Goal: Task Accomplishment & Management: Manage account settings

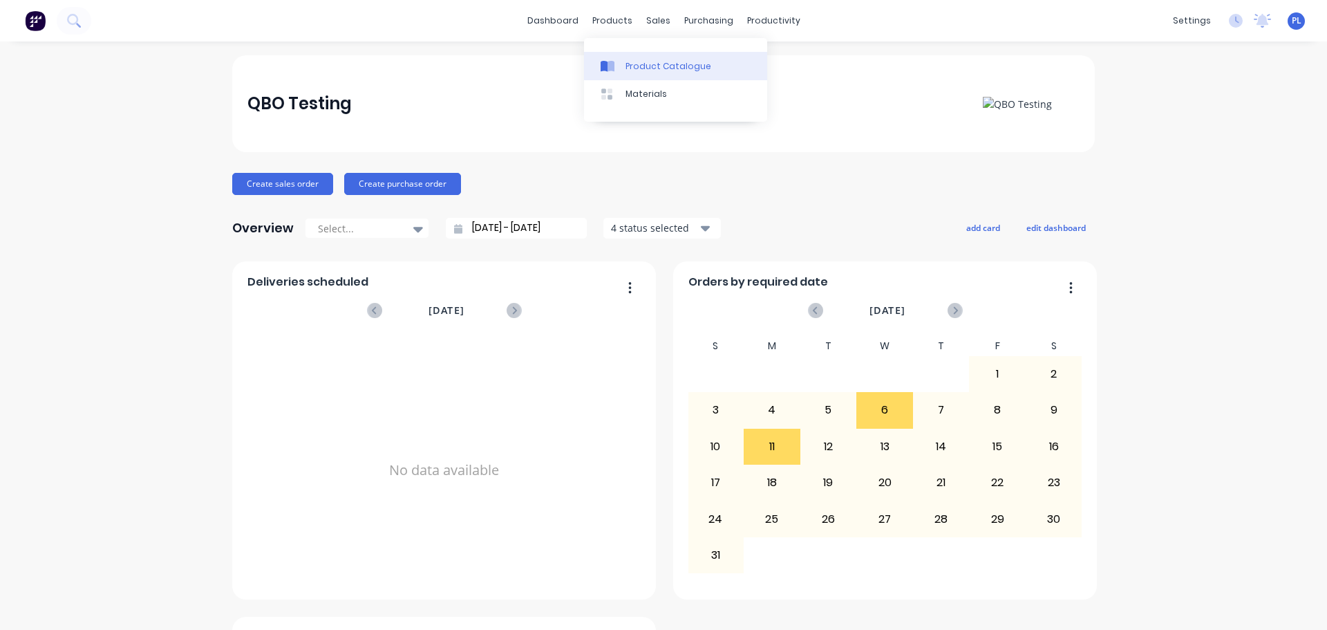
click at [628, 71] on div "Product Catalogue" at bounding box center [669, 66] width 86 height 12
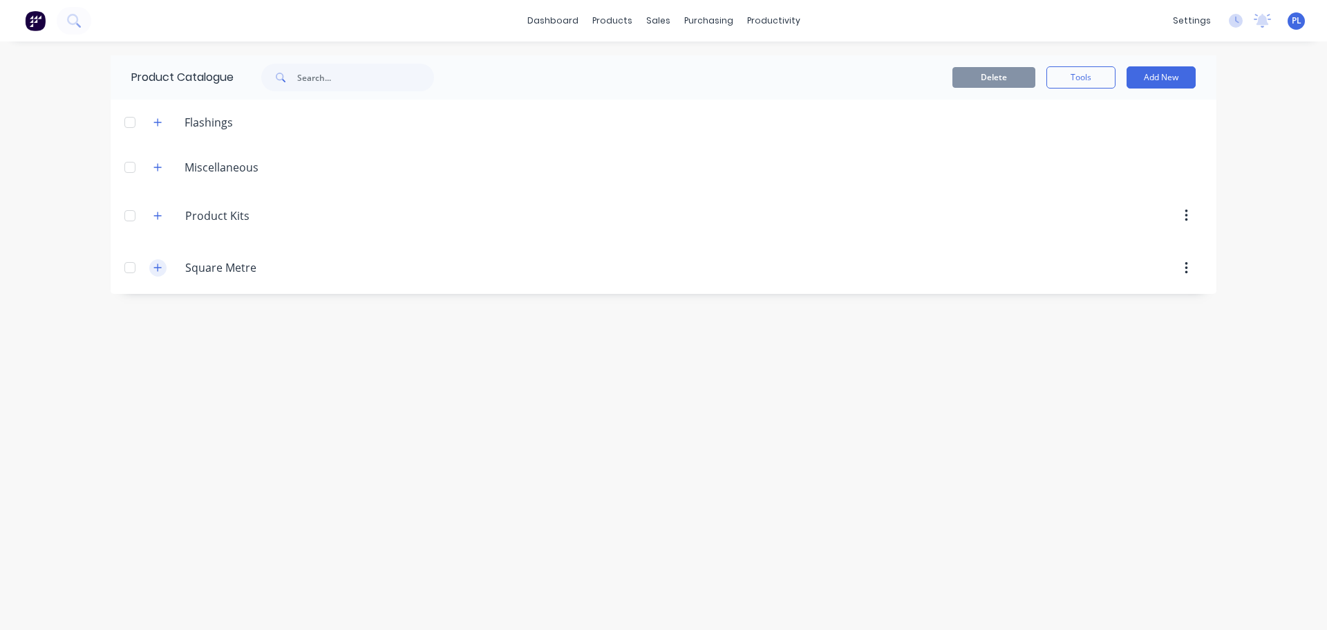
click at [160, 274] on button "button" at bounding box center [157, 267] width 17 height 17
click at [309, 332] on div "Square Metre (Custom Kit)" at bounding box center [664, 318] width 1106 height 49
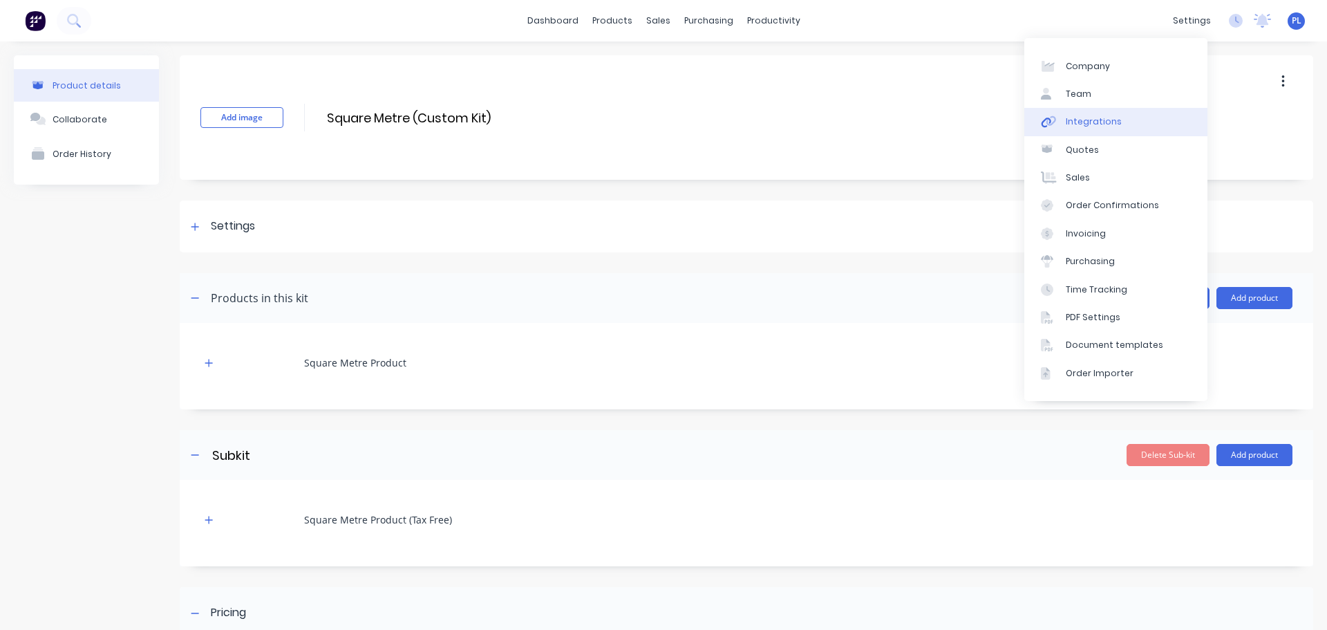
click at [1121, 118] on link "Integrations" at bounding box center [1115, 122] width 183 height 28
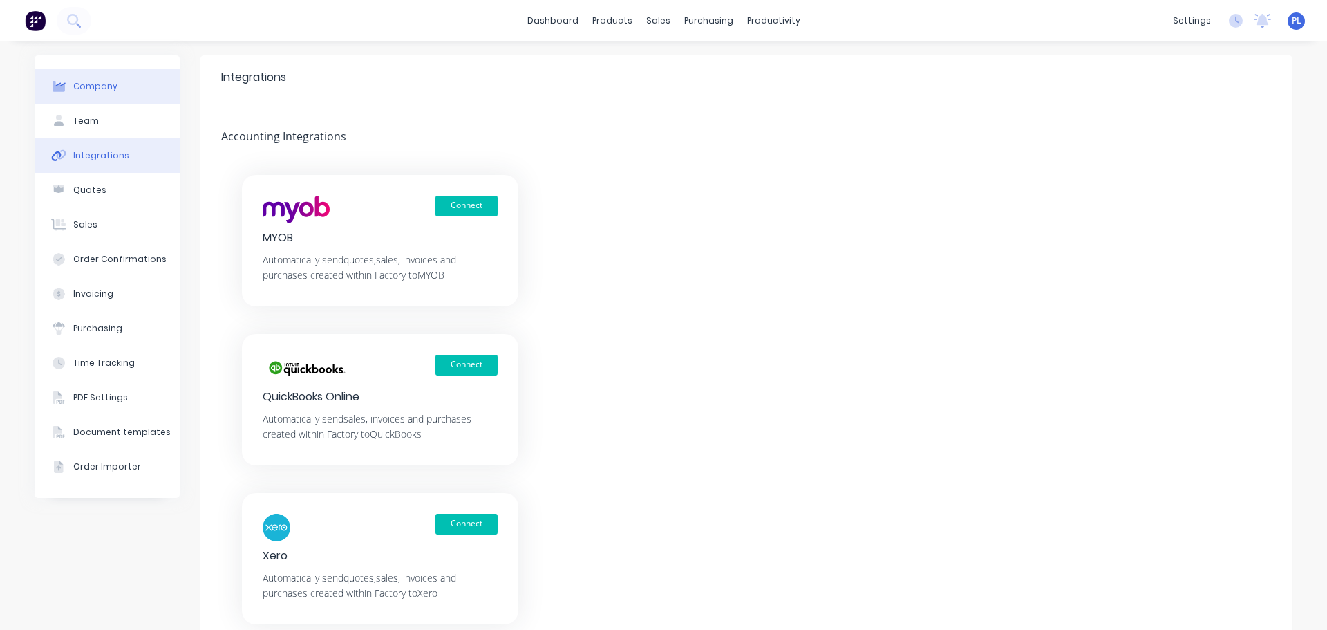
click at [86, 90] on div "Company" at bounding box center [95, 86] width 44 height 12
select select "AU"
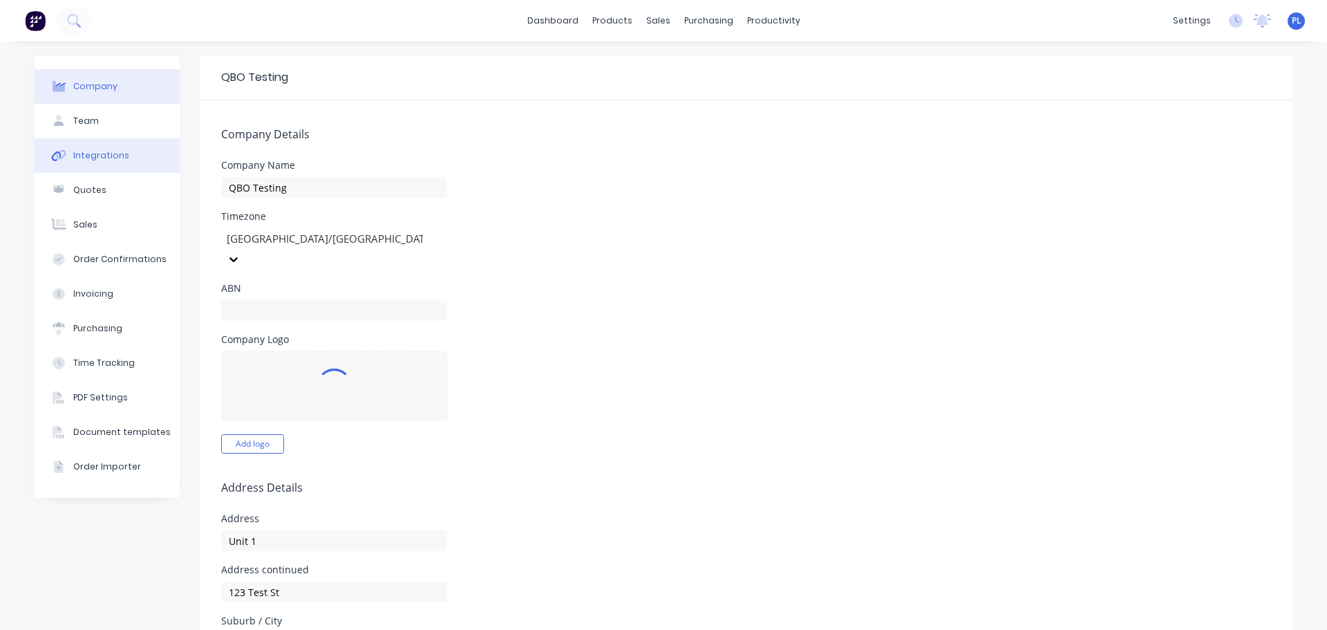
click at [121, 149] on button "Integrations" at bounding box center [107, 155] width 145 height 35
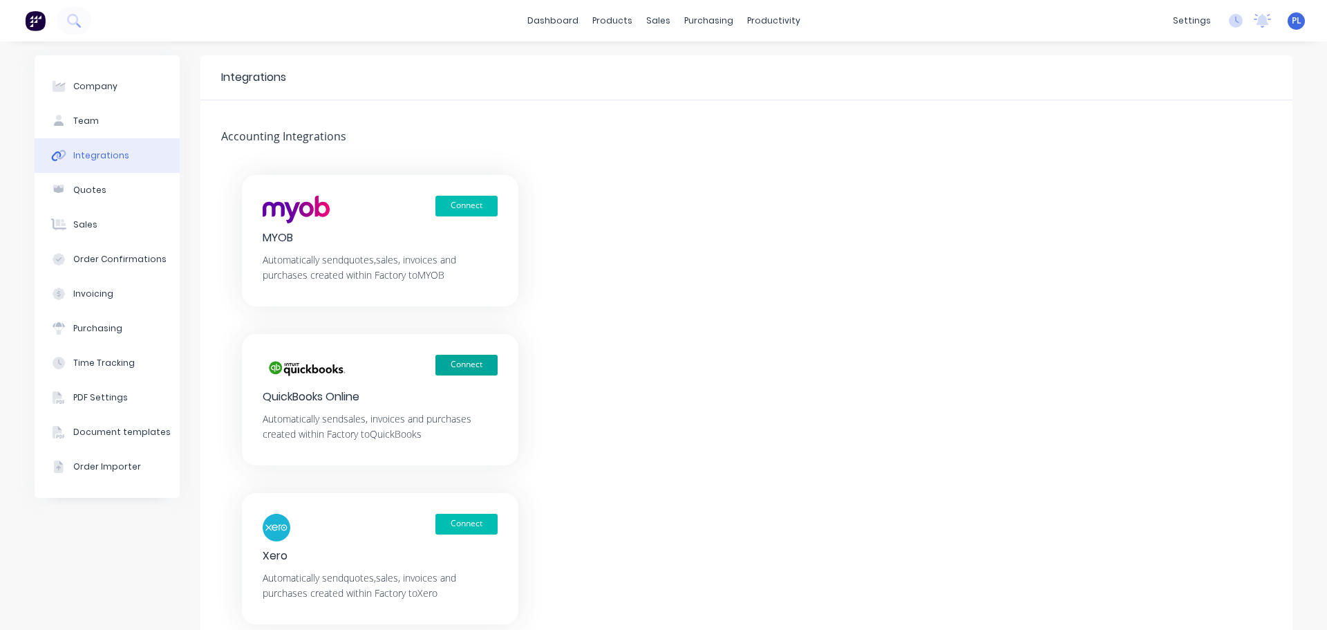
click at [451, 367] on button "Connect" at bounding box center [466, 365] width 62 height 21
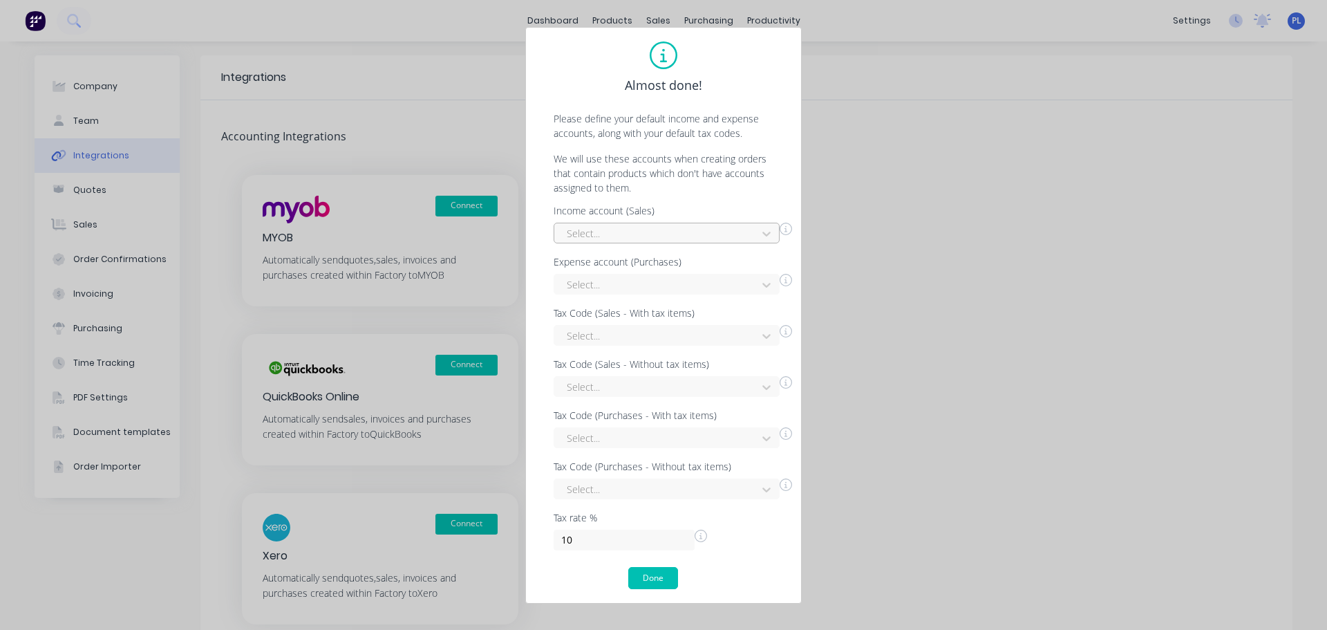
click at [610, 236] on div at bounding box center [657, 233] width 185 height 17
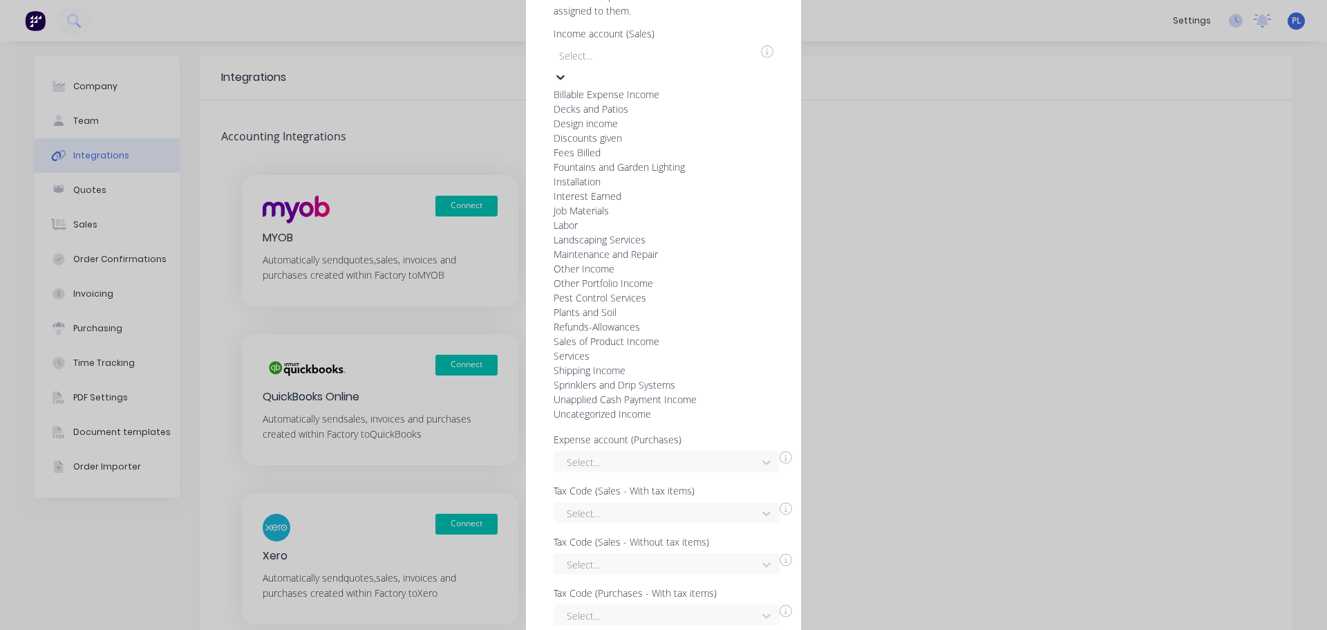
click at [608, 144] on div "Discounts given" at bounding box center [657, 137] width 207 height 15
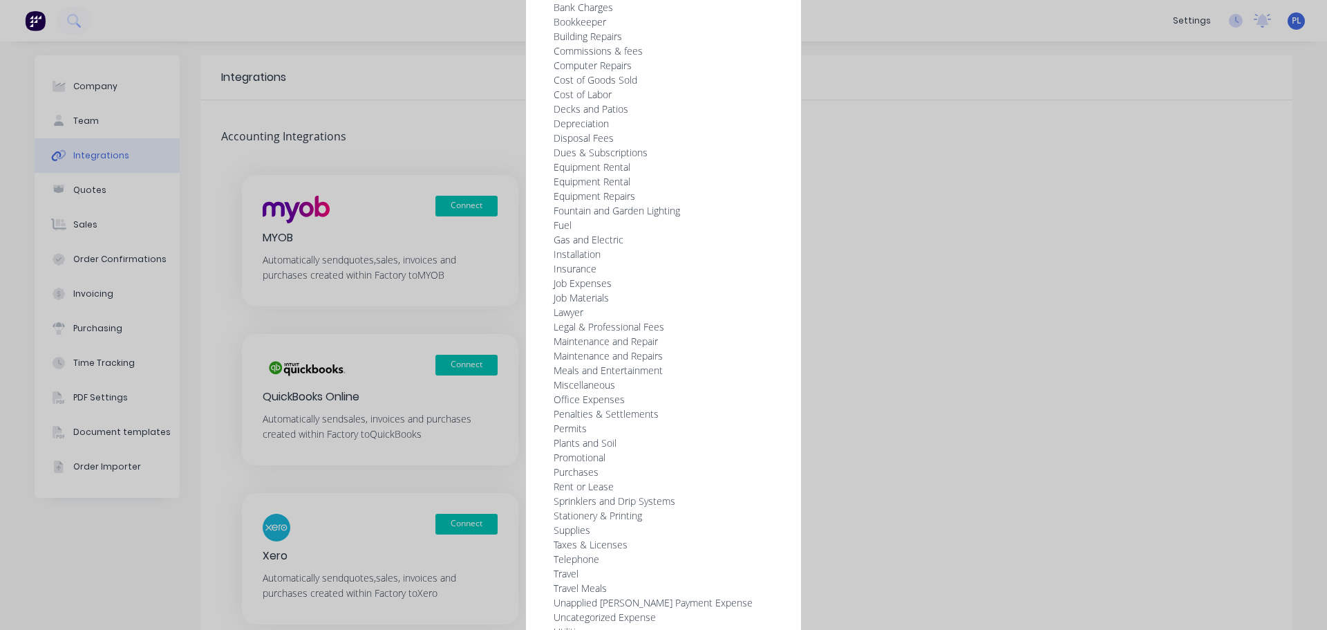
drag, startPoint x: 594, startPoint y: 292, endPoint x: 588, endPoint y: 288, distance: 7.3
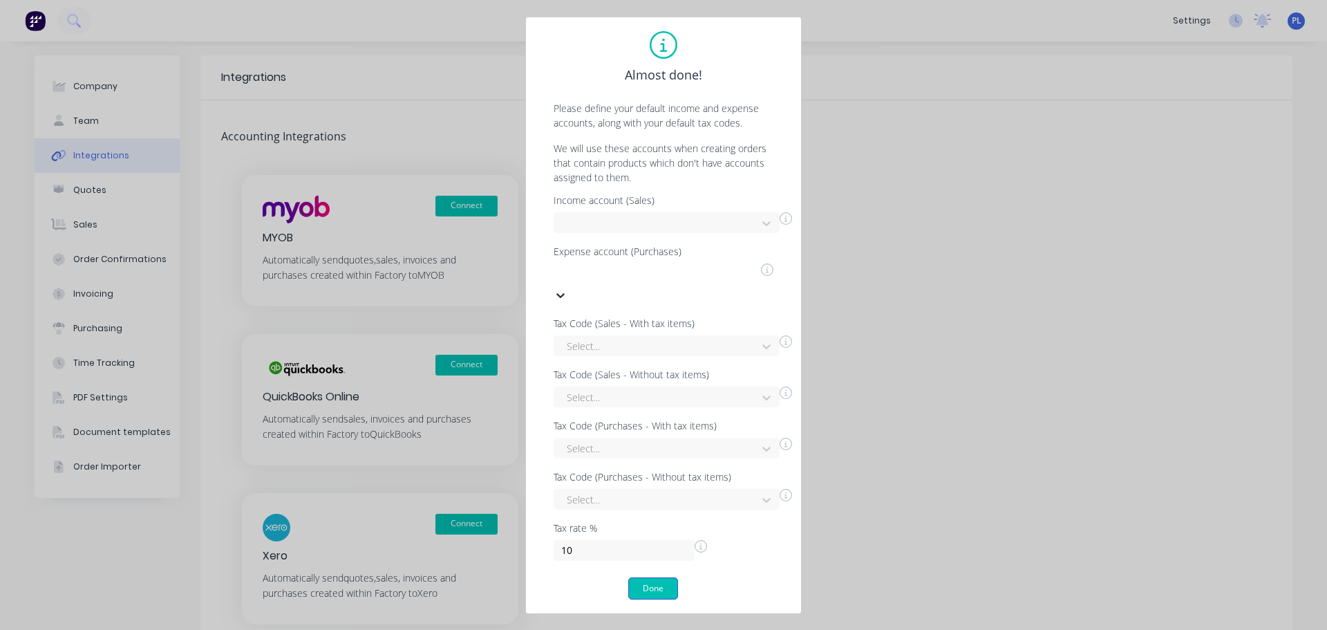
click at [662, 584] on button "Done" at bounding box center [653, 588] width 50 height 22
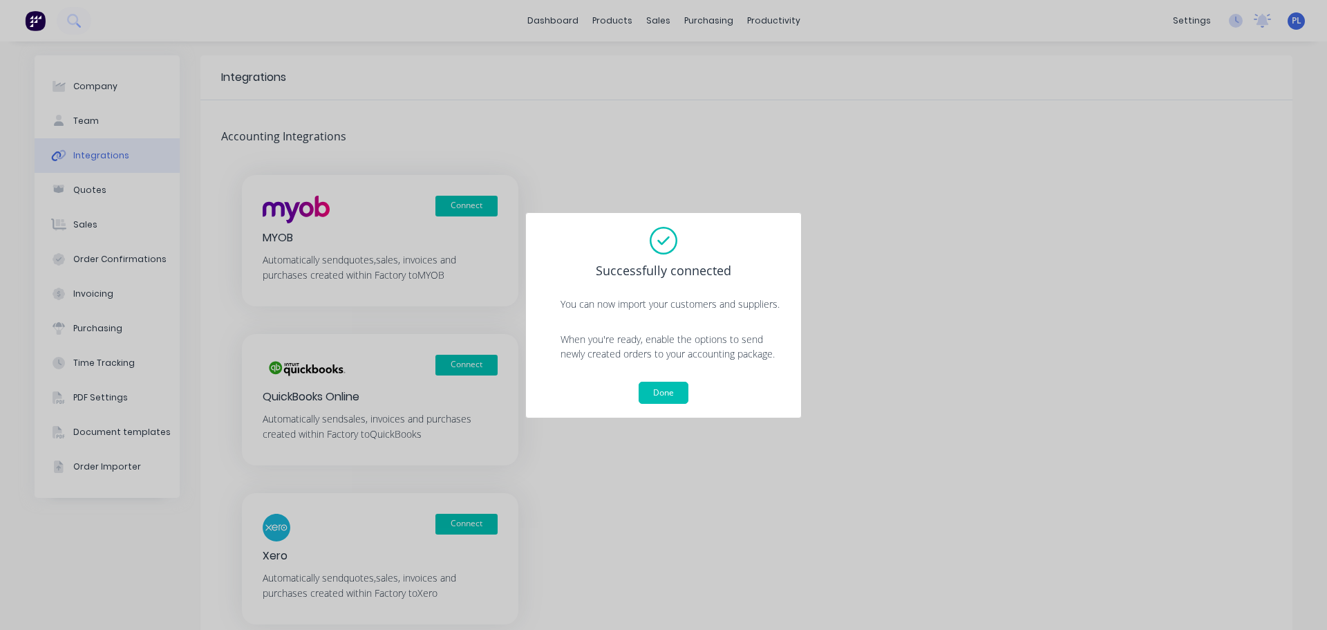
click at [660, 385] on button "Done" at bounding box center [664, 393] width 50 height 22
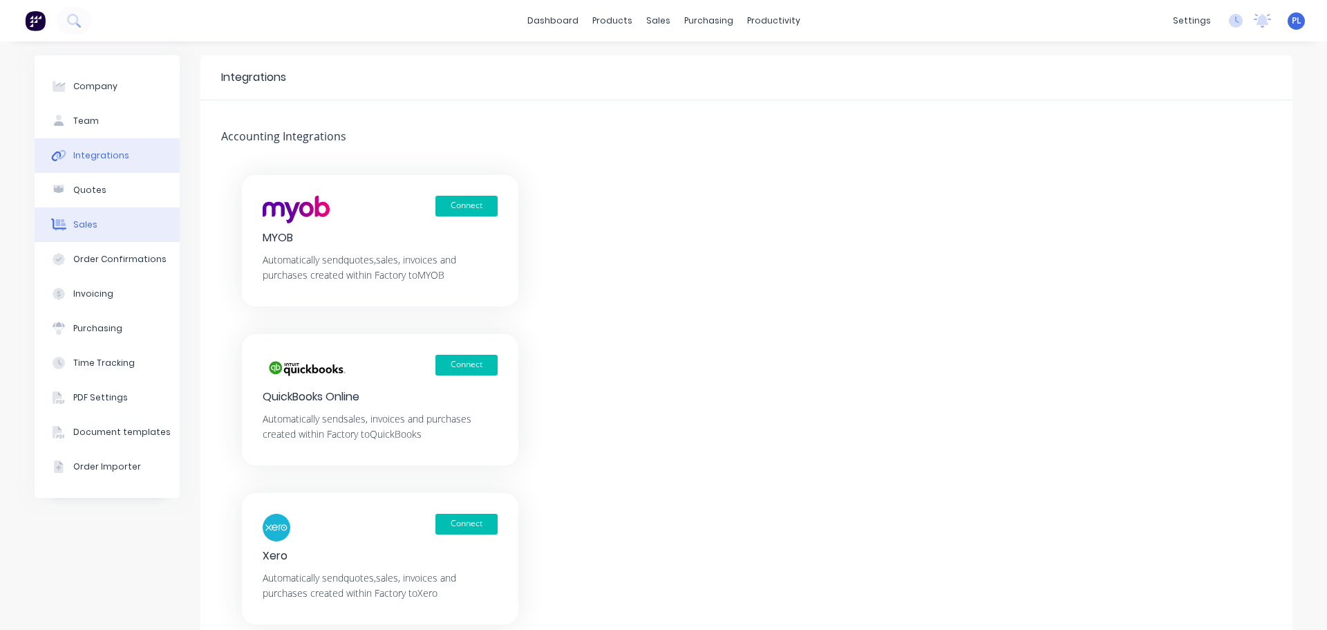
click at [44, 227] on button "Sales" at bounding box center [107, 224] width 145 height 35
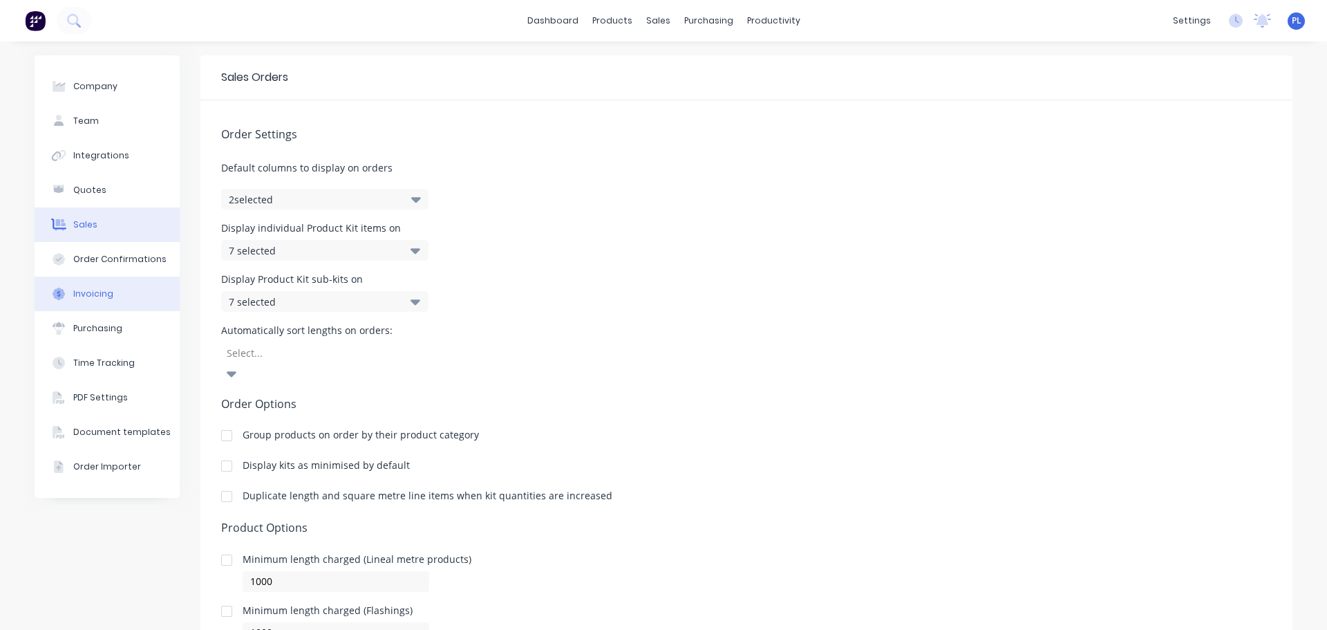
click at [101, 277] on button "Invoicing" at bounding box center [107, 293] width 145 height 35
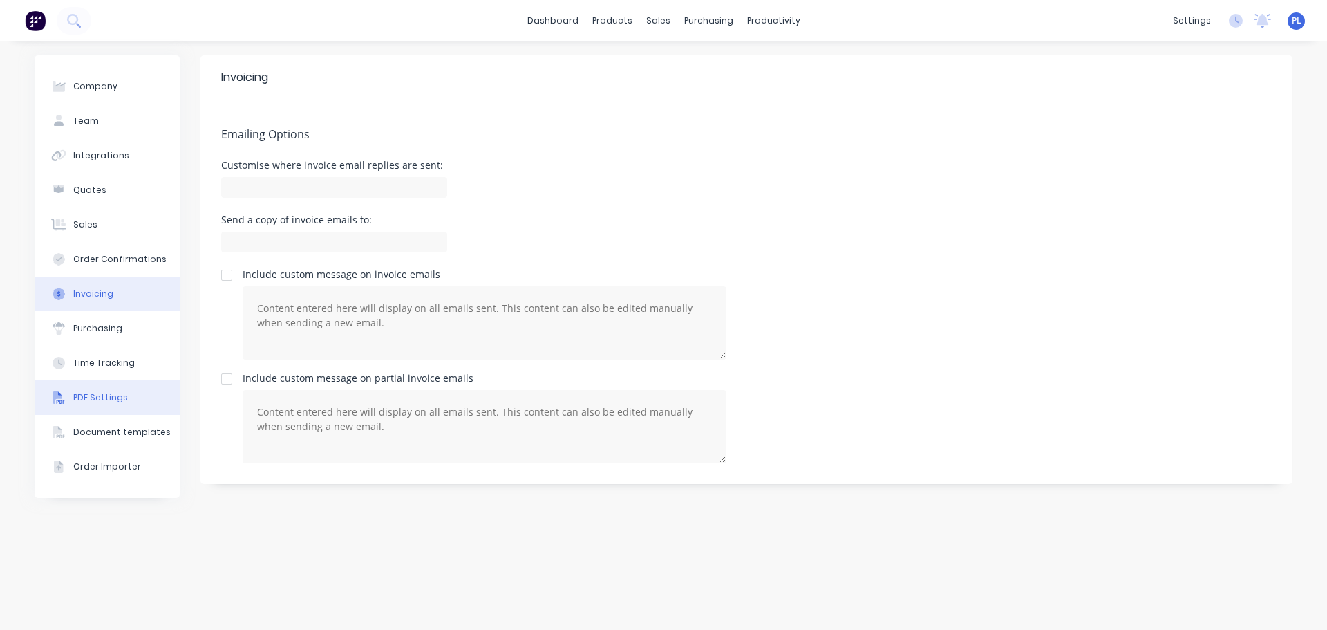
click at [64, 400] on icon at bounding box center [59, 397] width 12 height 12
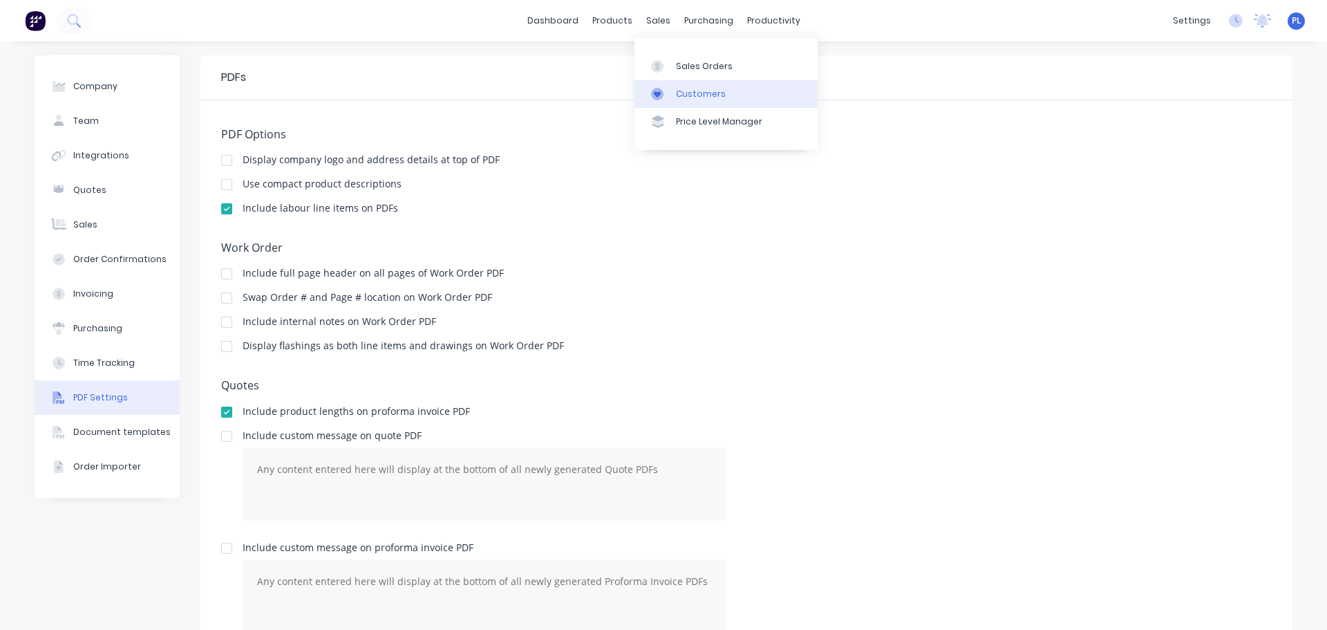
click at [762, 86] on link "Customers" at bounding box center [726, 94] width 183 height 28
